Goal: Task Accomplishment & Management: Use online tool/utility

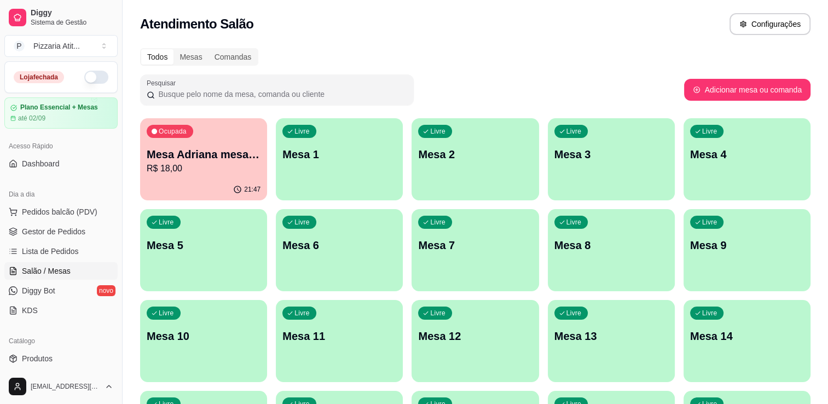
click at [96, 76] on button "button" at bounding box center [96, 77] width 24 height 13
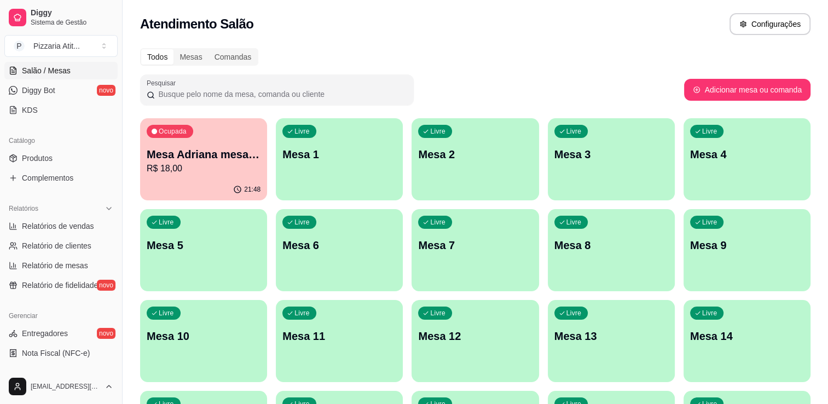
scroll to position [213, 0]
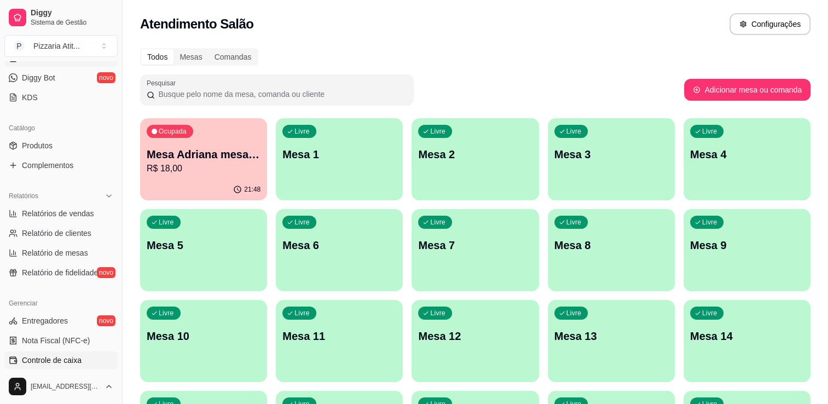
click at [63, 362] on span "Controle de caixa" at bounding box center [52, 360] width 60 height 11
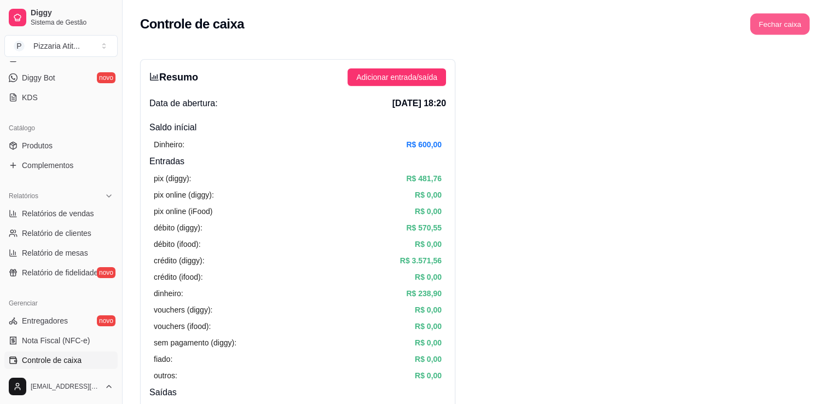
click at [779, 23] on button "Fechar caixa" at bounding box center [780, 24] width 60 height 21
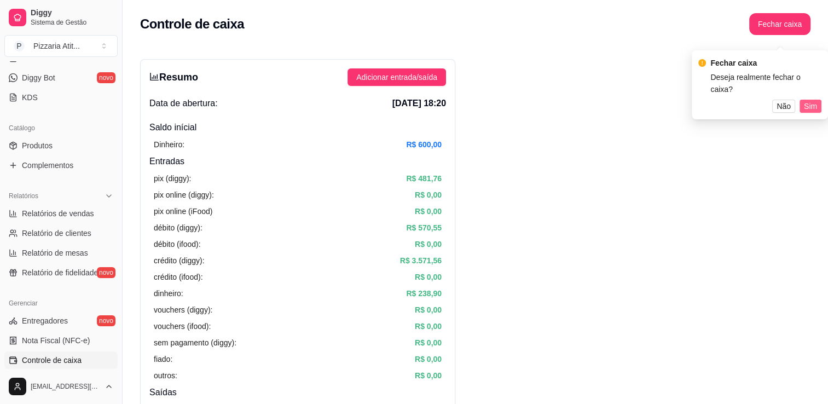
click at [817, 100] on button "Sim" at bounding box center [811, 106] width 22 height 13
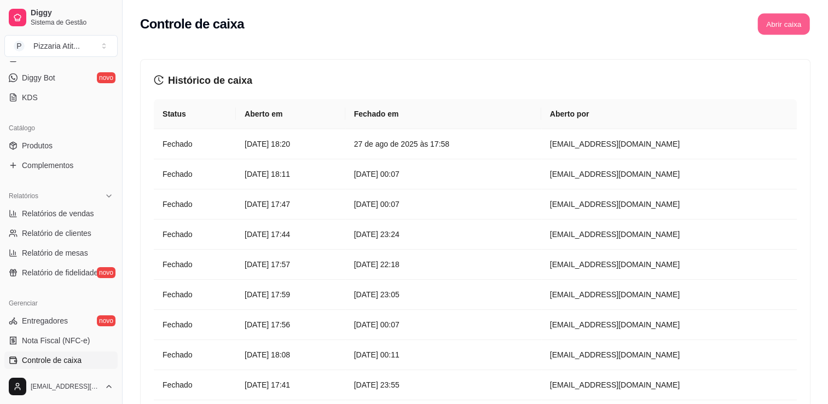
click at [782, 22] on button "Abrir caixa" at bounding box center [783, 24] width 52 height 21
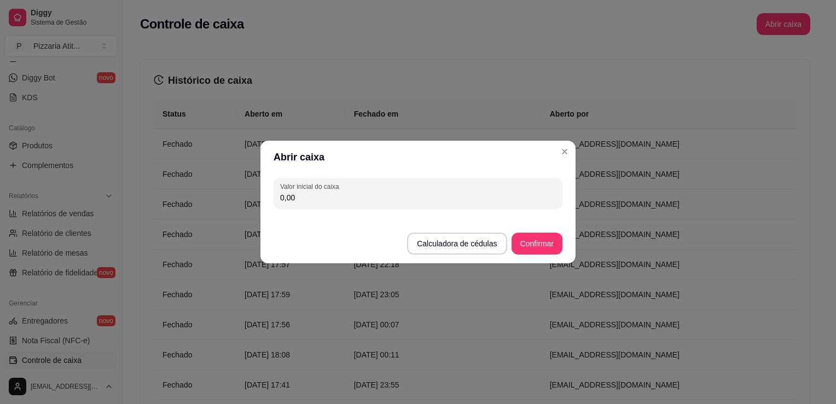
click at [461, 201] on input "0,00" at bounding box center [418, 197] width 276 height 11
type input "600,00"
click at [534, 242] on button "Confirmar" at bounding box center [537, 243] width 50 height 21
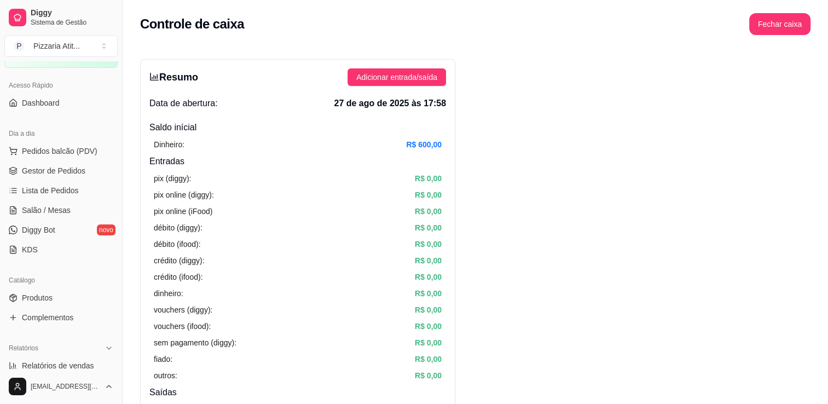
scroll to position [38, 0]
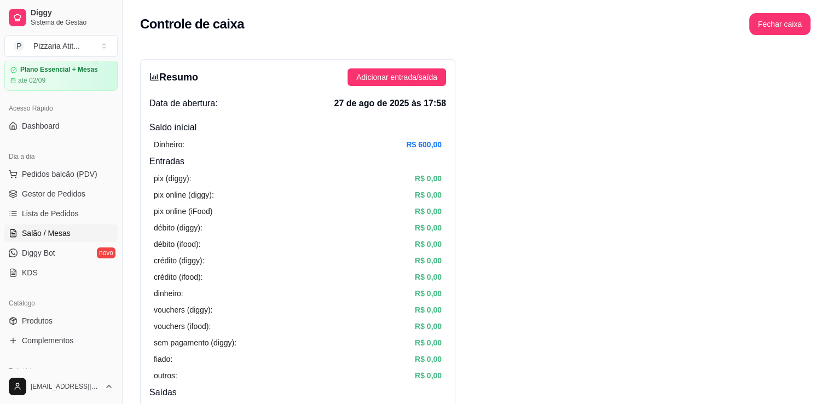
click at [41, 233] on span "Salão / Mesas" at bounding box center [46, 233] width 49 height 11
